Goal: Check status: Check status

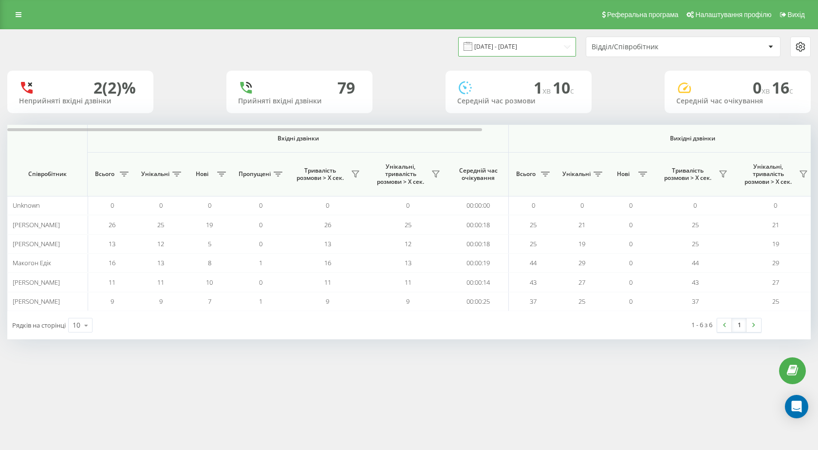
click at [498, 54] on input "20.09.2025 - 20.09.2025" at bounding box center [517, 46] width 118 height 19
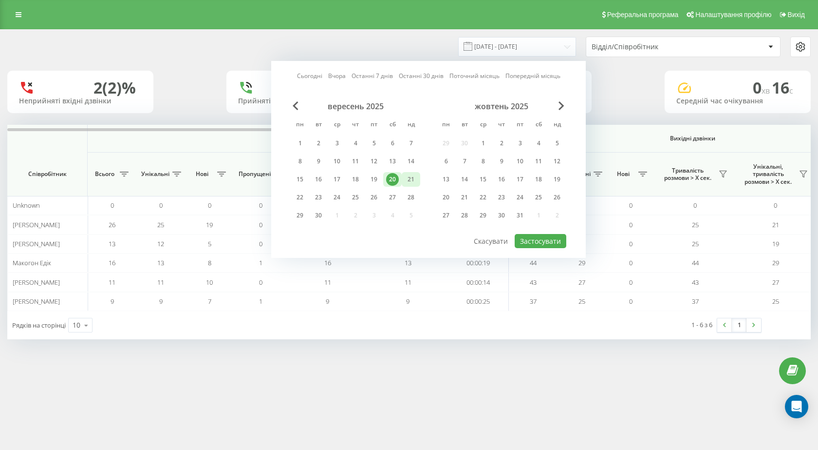
click at [406, 177] on div "21" at bounding box center [411, 179] width 13 height 13
click at [523, 237] on button "Застосувати" at bounding box center [541, 241] width 52 height 14
type input "21.09.2025 - 21.09.2025"
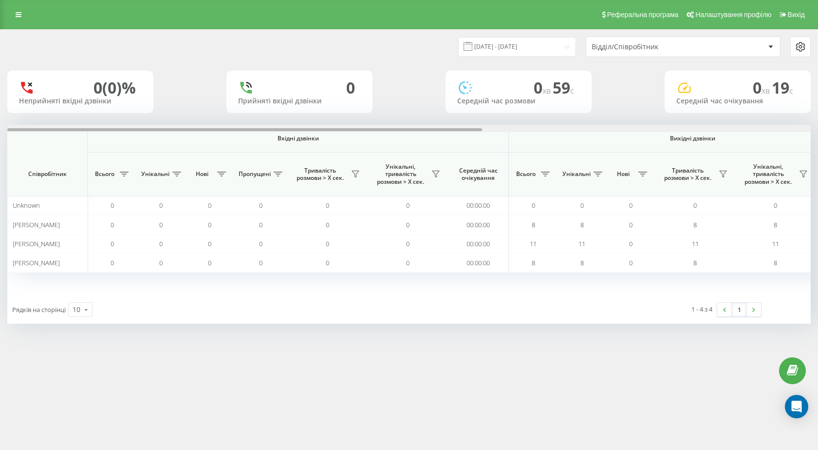
click at [525, 127] on div at bounding box center [409, 128] width 804 height 7
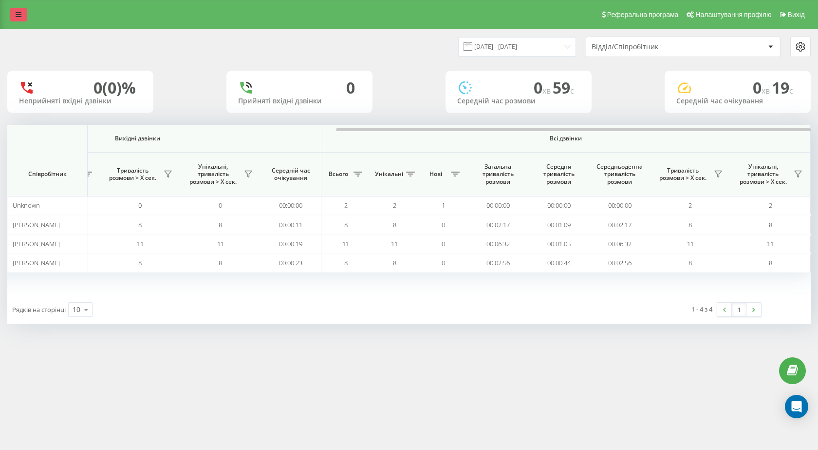
click at [19, 16] on icon at bounding box center [19, 14] width 6 height 7
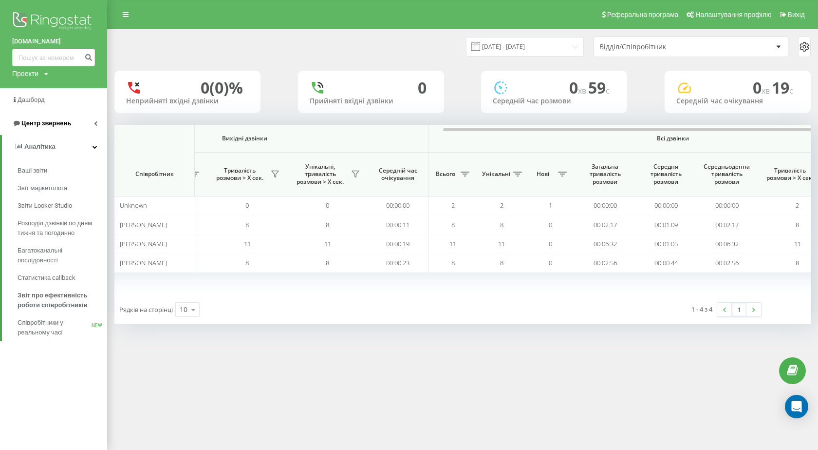
click at [55, 122] on span "Центр звернень" at bounding box center [46, 122] width 50 height 7
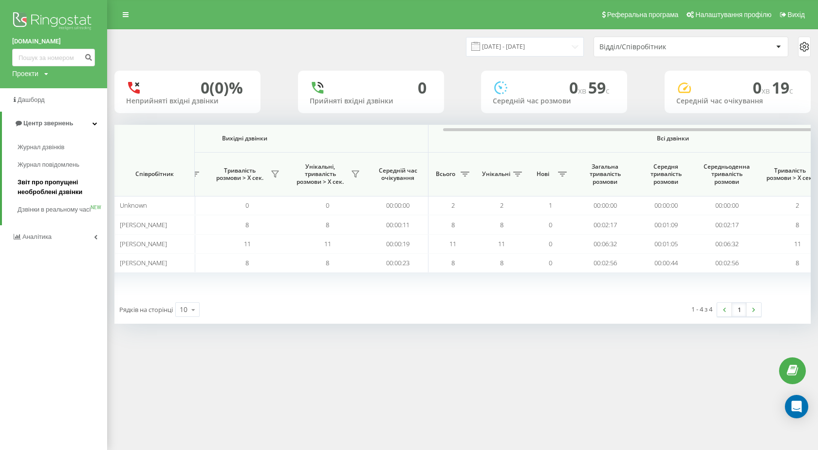
click at [89, 180] on span "Звіт про пропущені необроблені дзвінки" at bounding box center [60, 186] width 85 height 19
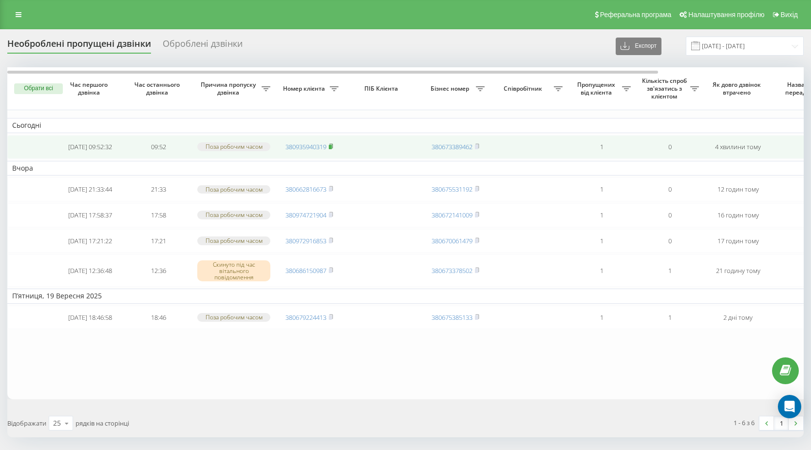
click at [333, 148] on icon at bounding box center [330, 145] width 3 height 4
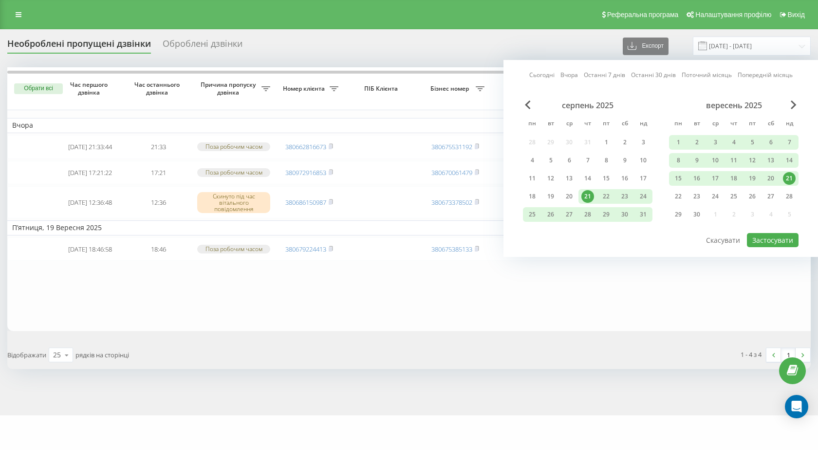
click at [789, 177] on div "21" at bounding box center [789, 178] width 13 height 13
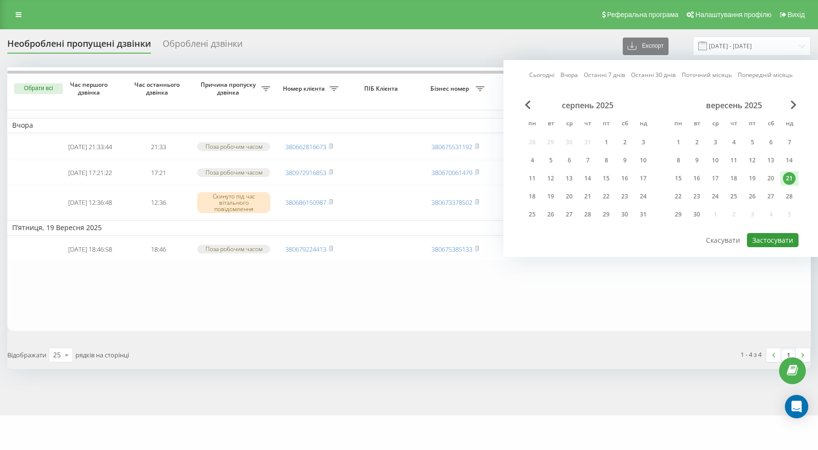
click at [763, 238] on button "Застосувати" at bounding box center [773, 240] width 52 height 14
type input "[DATE] - [DATE]"
